Goal: Check status: Check status

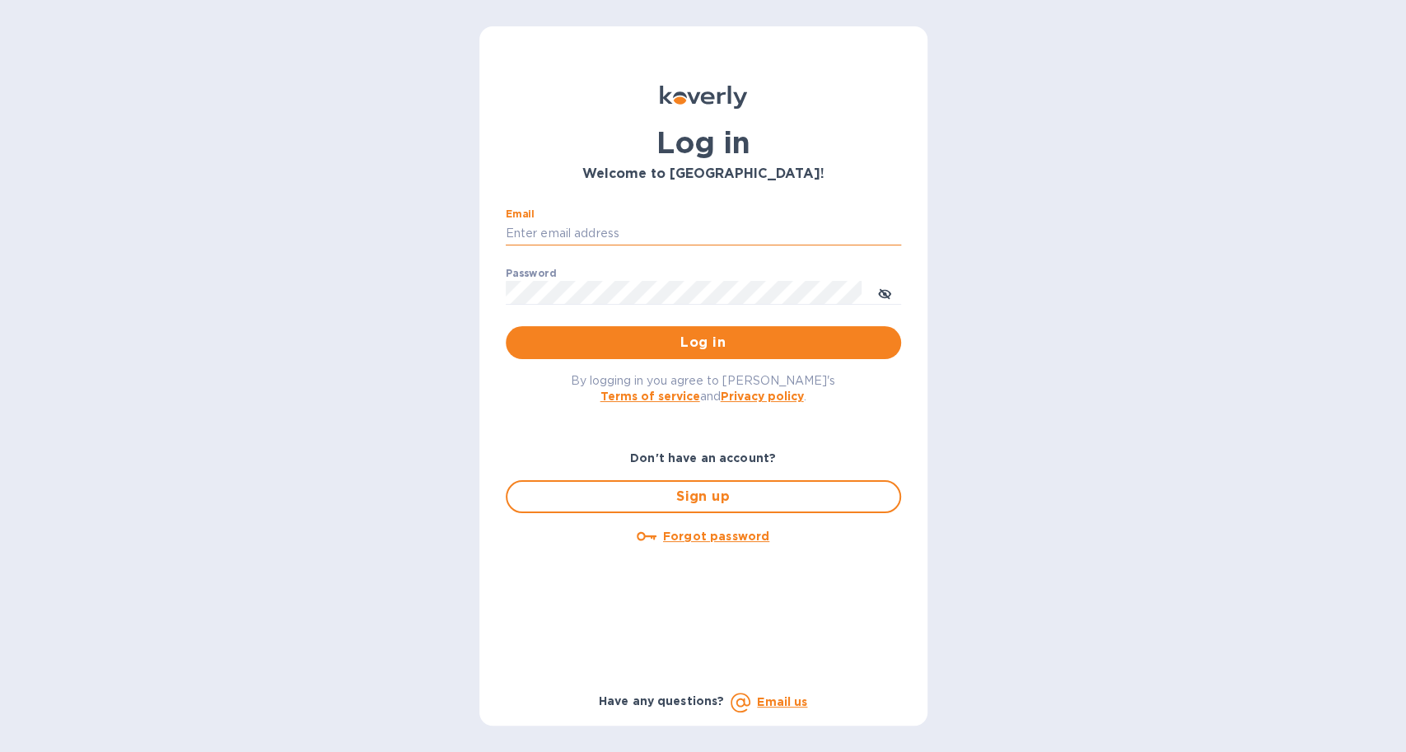
click at [529, 232] on input "Email" at bounding box center [703, 234] width 395 height 25
type input "[EMAIL_ADDRESS][DOMAIN_NAME]"
click at [506, 326] on button "Log in" at bounding box center [703, 342] width 395 height 33
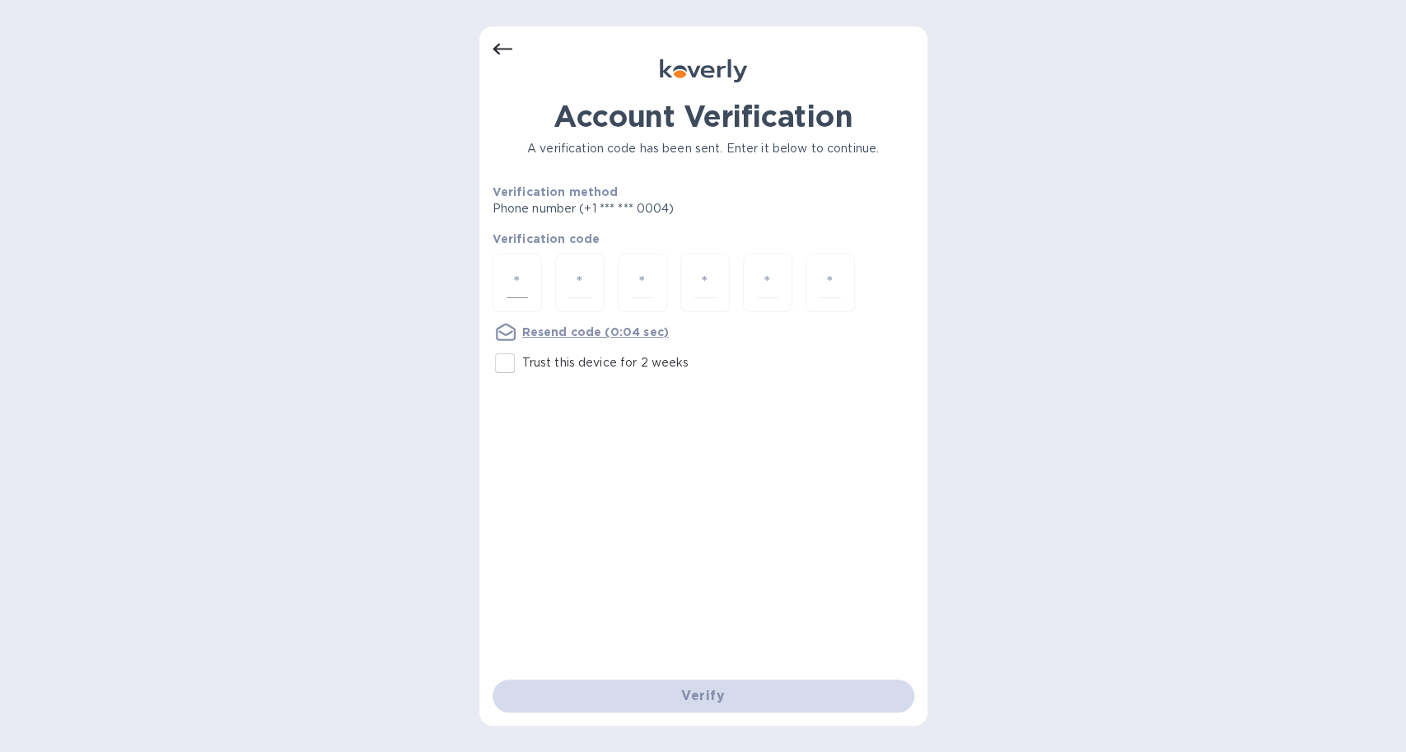
click at [528, 286] on div at bounding box center [516, 283] width 49 height 58
type input "8"
type input "6"
type input "5"
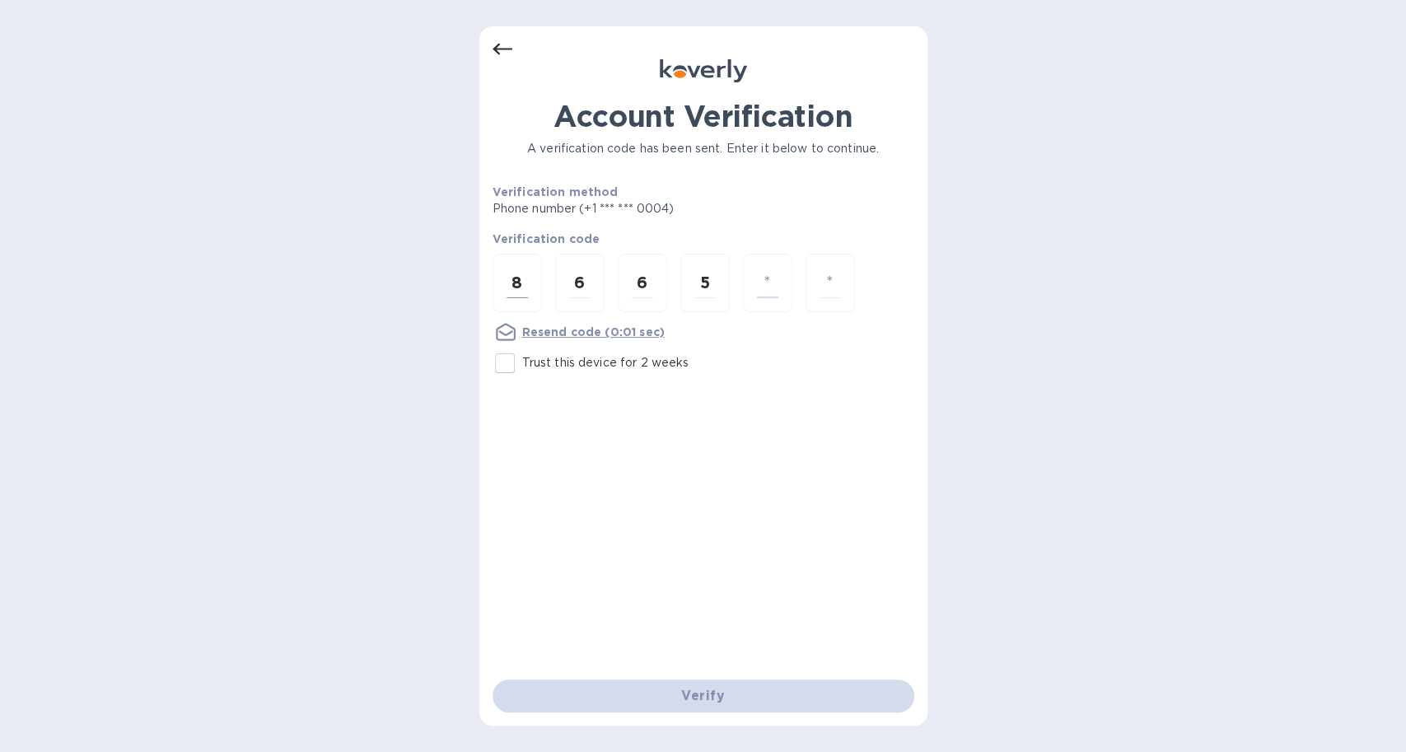
type input "3"
type input "8"
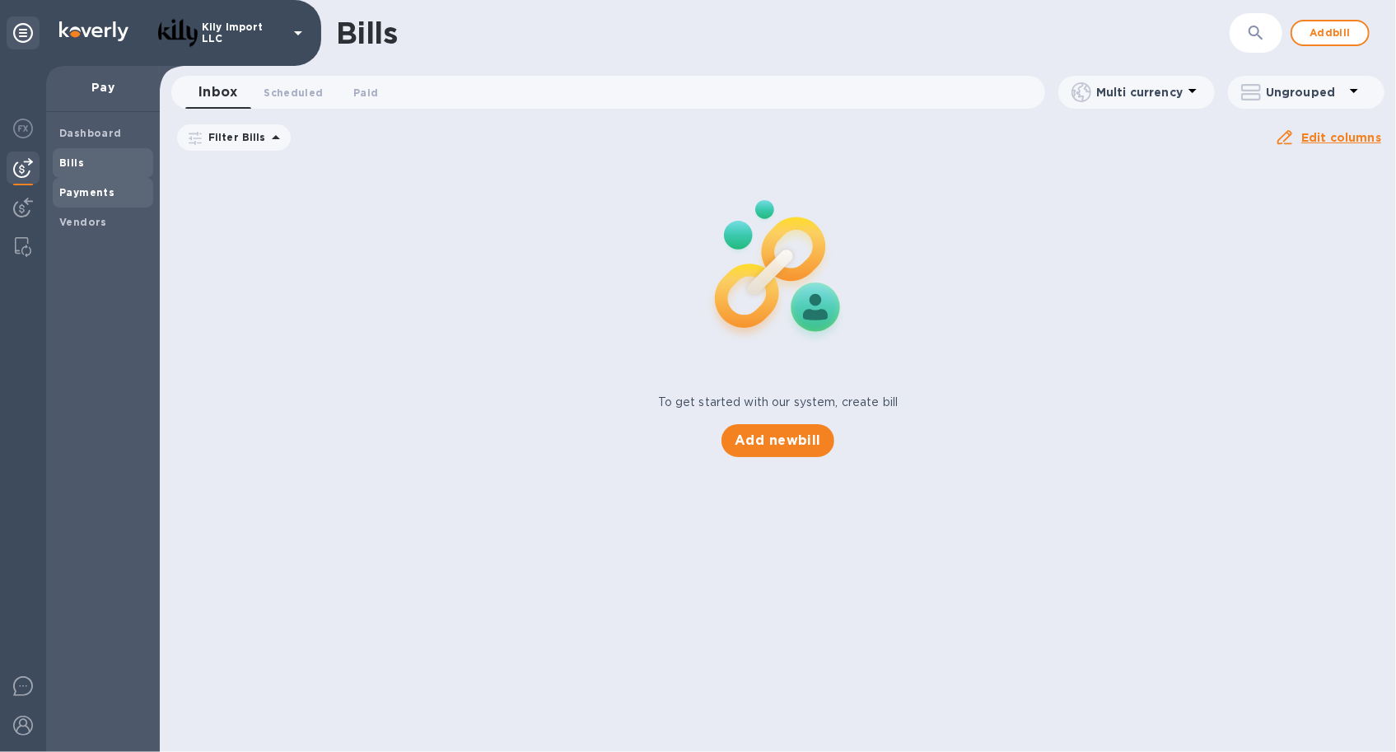
click at [96, 189] on b "Payments" at bounding box center [86, 192] width 55 height 12
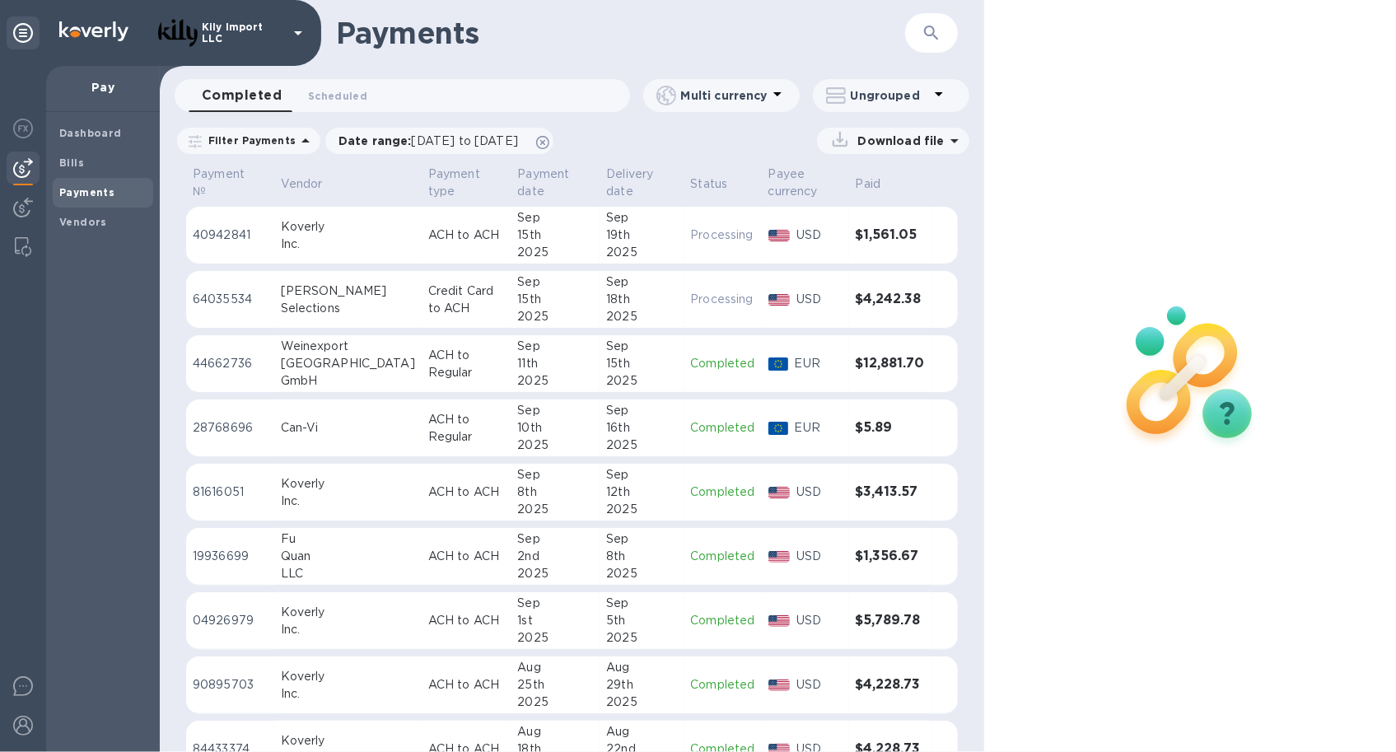
click at [461, 235] on td "ACH to ACH" at bounding box center [467, 236] width 90 height 58
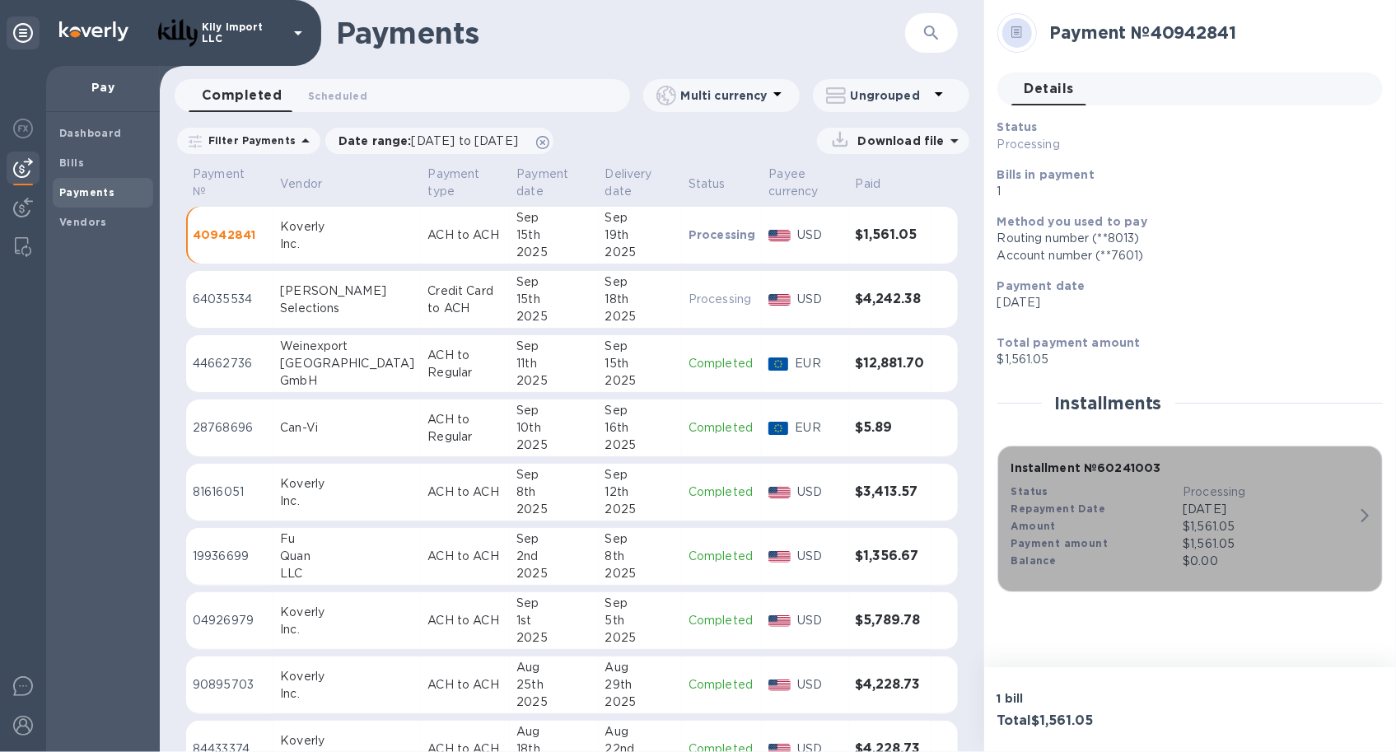
click at [1339, 511] on p "Sep 15, 2025" at bounding box center [1269, 509] width 172 height 17
